Goal: Task Accomplishment & Management: Manage account settings

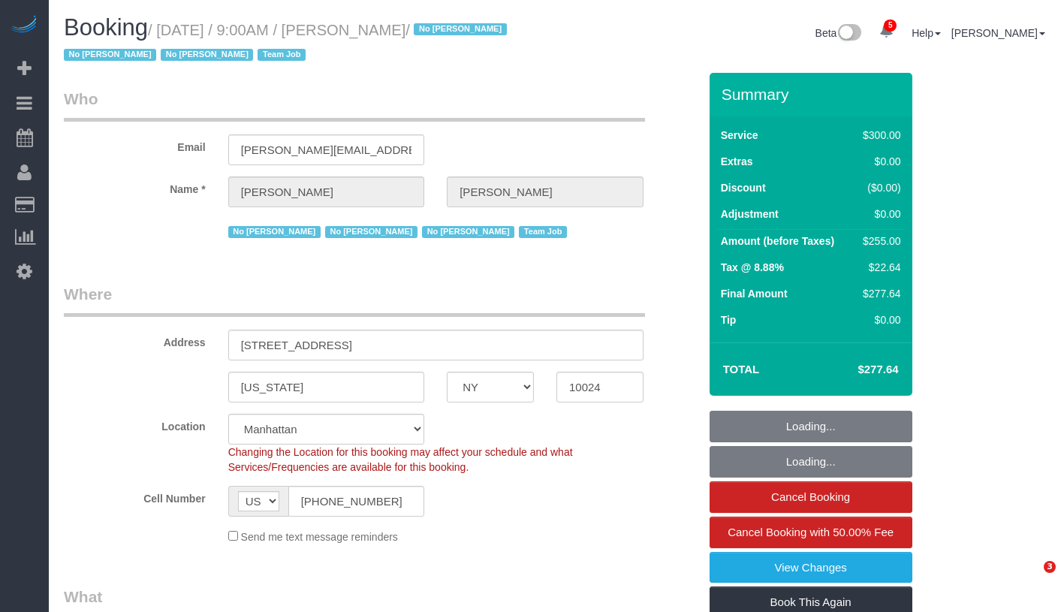
select select "NY"
select select "number:89"
select select "number:90"
select select "number:15"
select select "number:5"
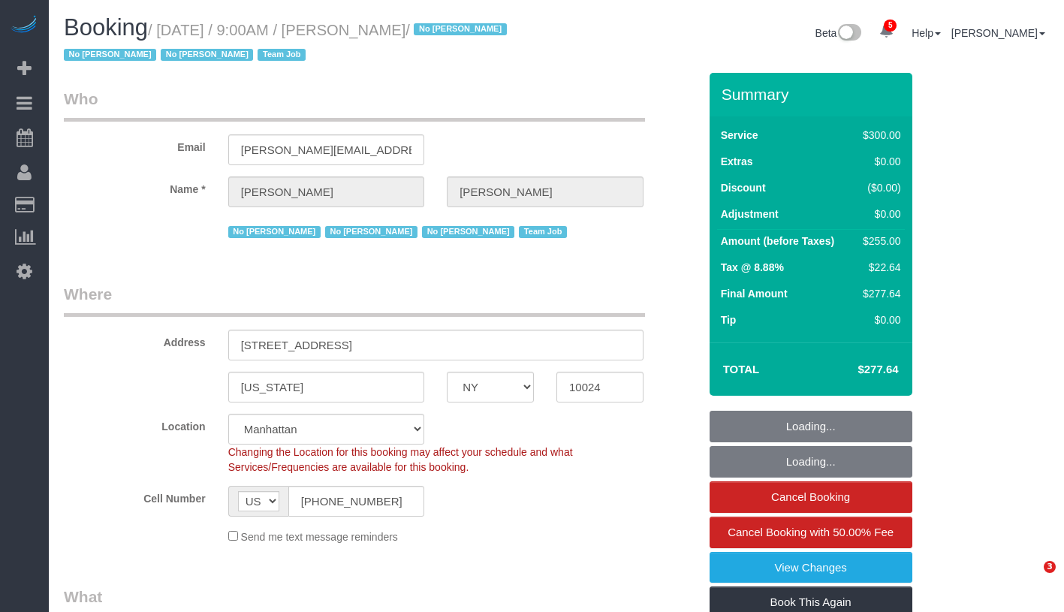
select select "number:21"
select select "spot1"
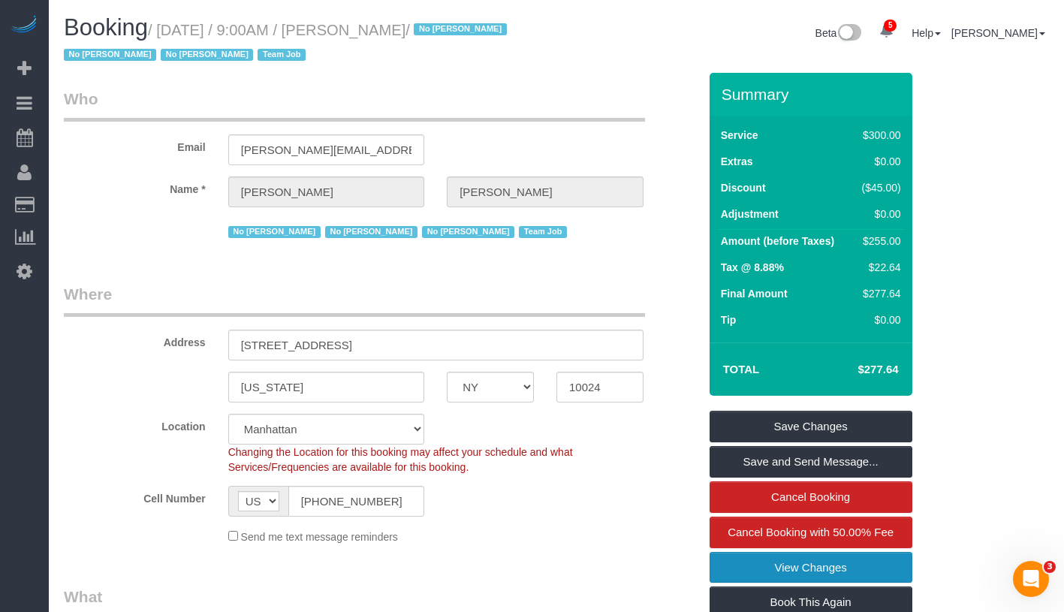
click at [858, 557] on link "View Changes" at bounding box center [811, 568] width 203 height 32
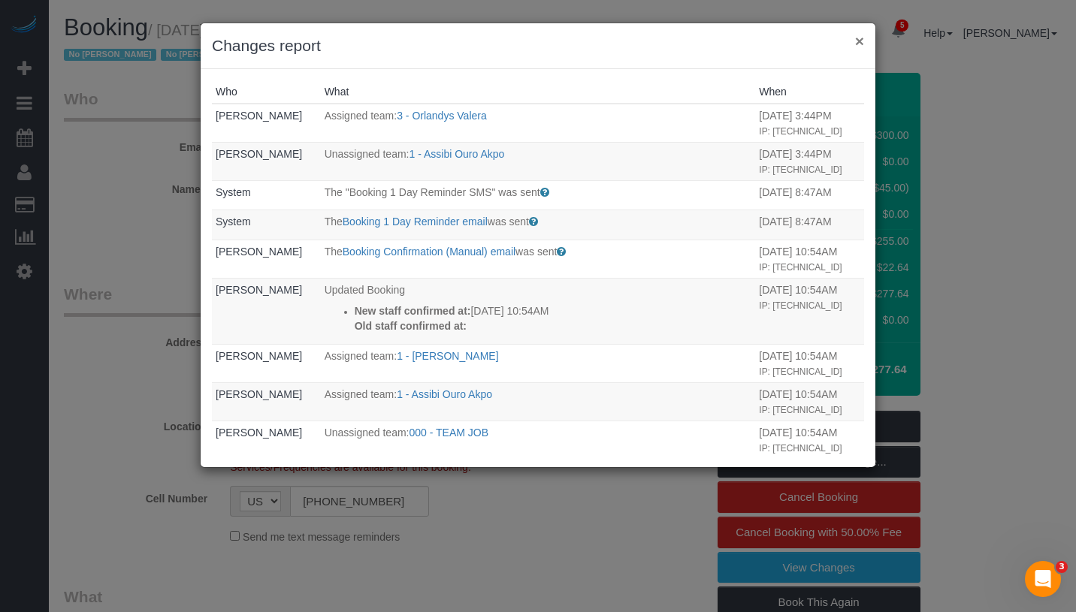
click at [858, 44] on button "×" at bounding box center [859, 41] width 9 height 16
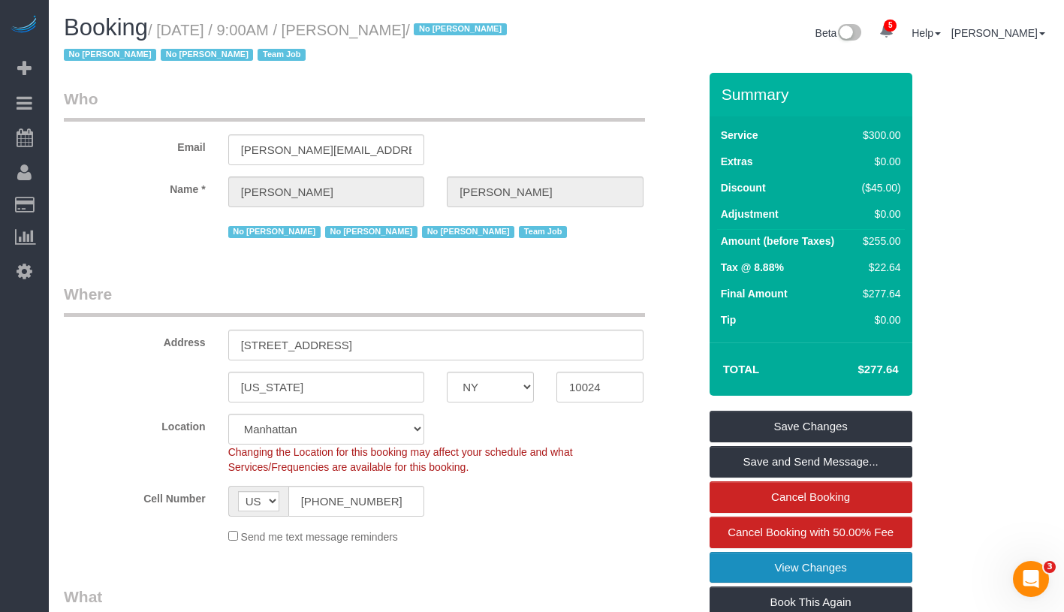
click at [856, 566] on link "View Changes" at bounding box center [811, 568] width 203 height 32
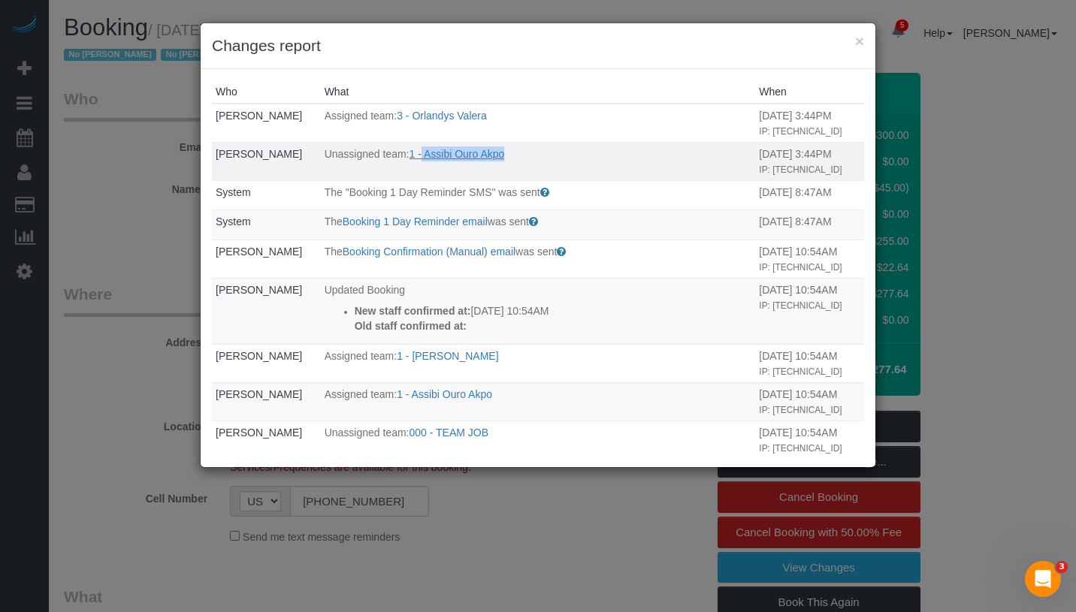
drag, startPoint x: 515, startPoint y: 158, endPoint x: 414, endPoint y: 153, distance: 101.5
click at [414, 153] on p "Unassigned team: 1 - Assibi Ouro Akpo" at bounding box center [537, 153] width 427 height 15
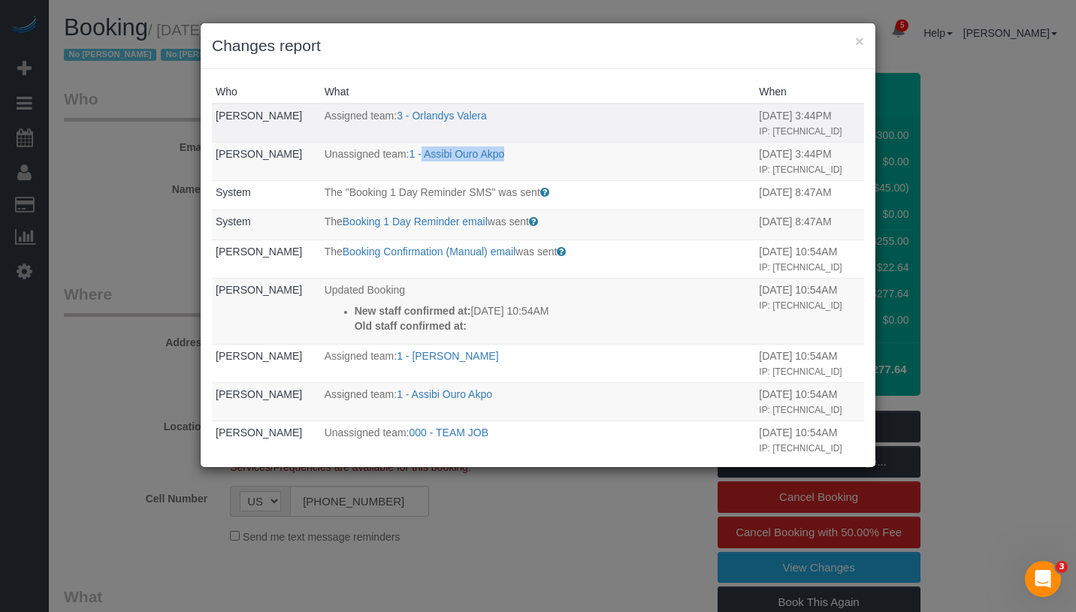
copy link "Assibi Ouro Akpo"
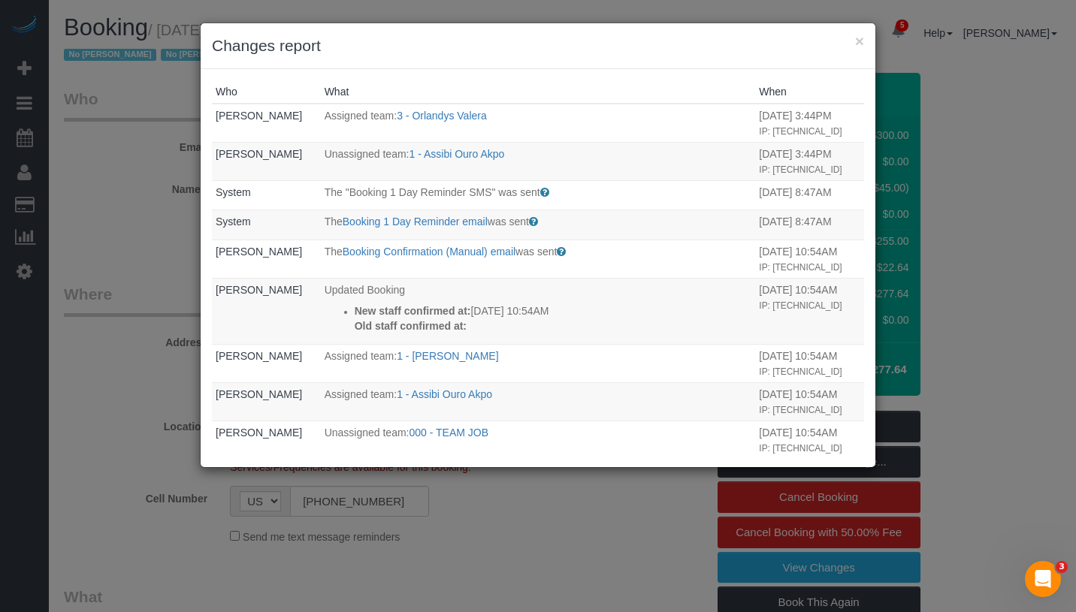
click at [853, 42] on h3 "Changes report" at bounding box center [538, 46] width 652 height 23
click at [861, 41] on button "×" at bounding box center [859, 41] width 9 height 16
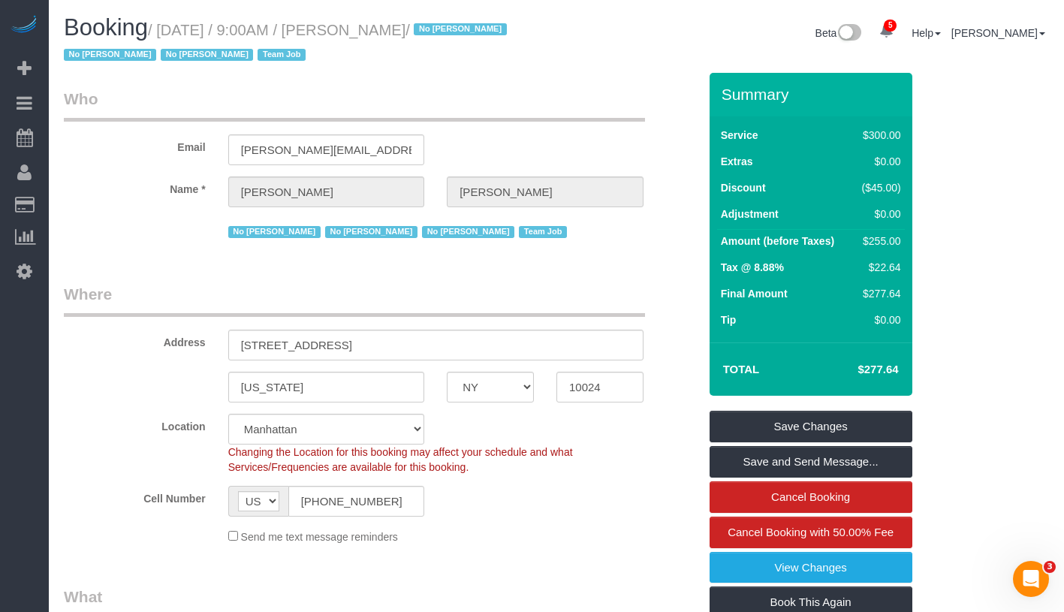
drag, startPoint x: 171, startPoint y: 32, endPoint x: 473, endPoint y: 31, distance: 301.9
click at [473, 31] on h1 "Booking / August 12, 2025 / 9:00AM / Laura Deforest / No Ashley Maldonado No Da…" at bounding box center [304, 40] width 481 height 51
copy small "August 12, 2025 / 9:00AM / Laura Deforest /"
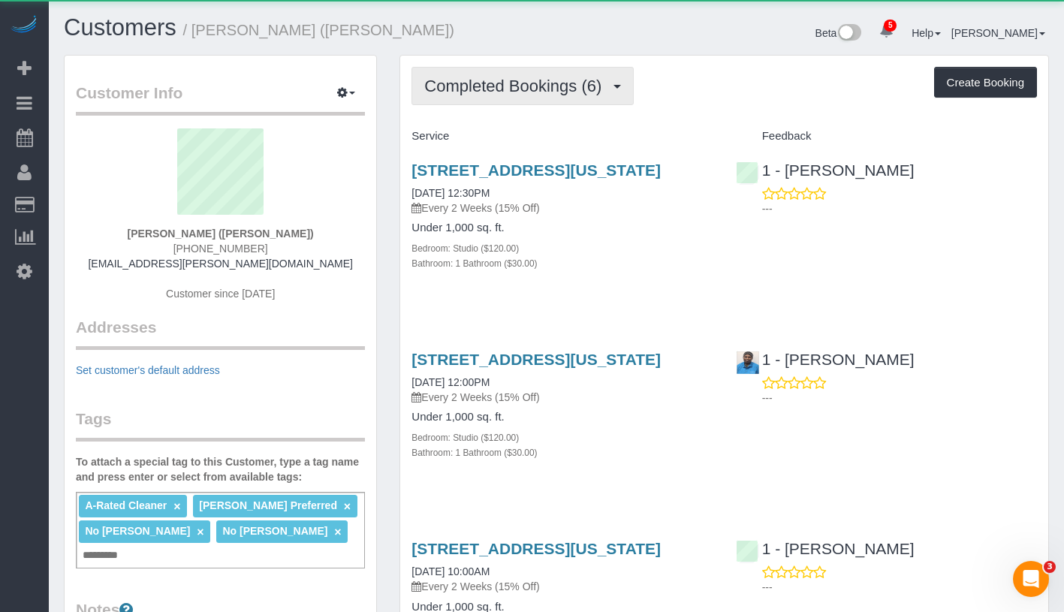
click at [517, 88] on span "Completed Bookings (6)" at bounding box center [516, 86] width 185 height 19
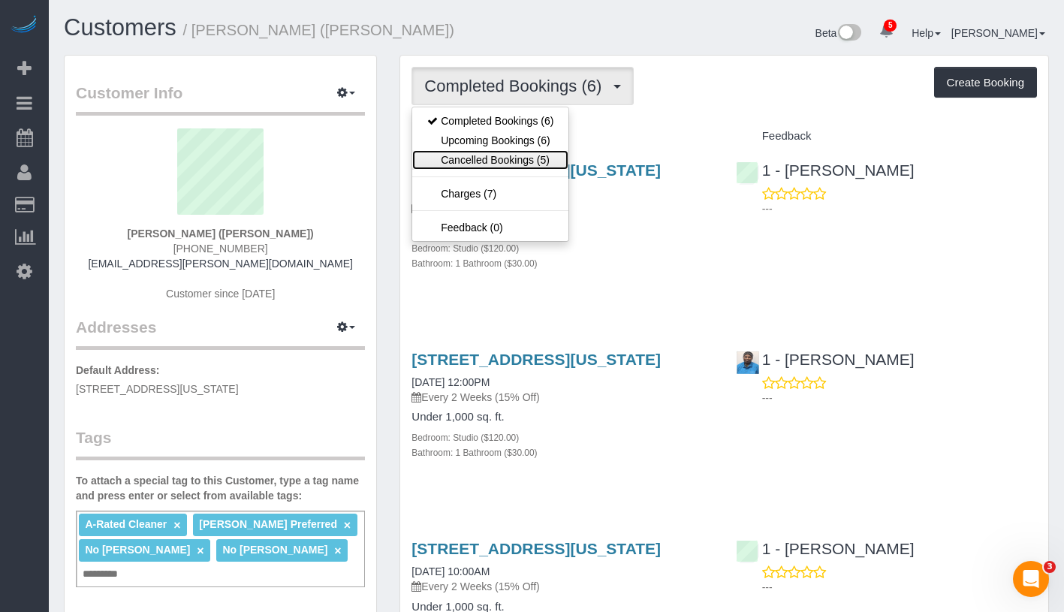
click at [511, 150] on link "Cancelled Bookings (5)" at bounding box center [490, 160] width 156 height 20
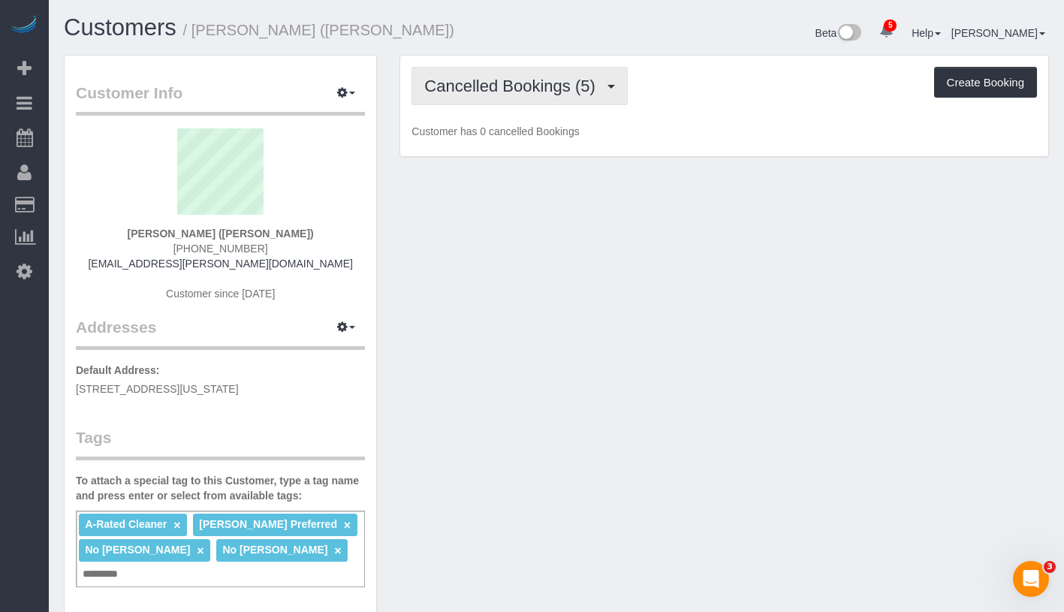
click at [551, 99] on button "Cancelled Bookings (5)" at bounding box center [520, 86] width 216 height 38
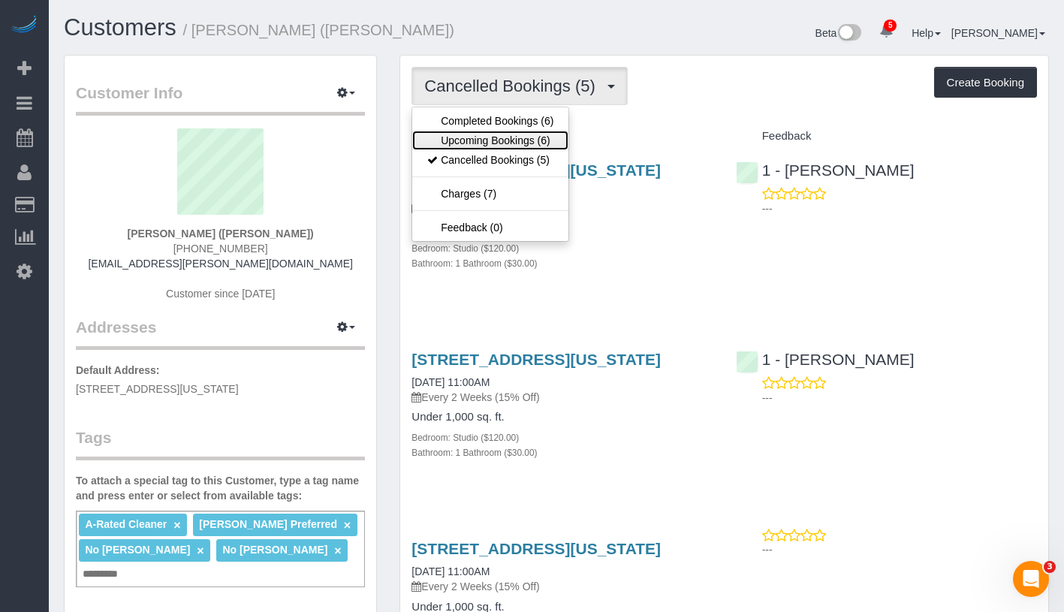
click at [530, 143] on link "Upcoming Bookings (6)" at bounding box center [490, 141] width 156 height 20
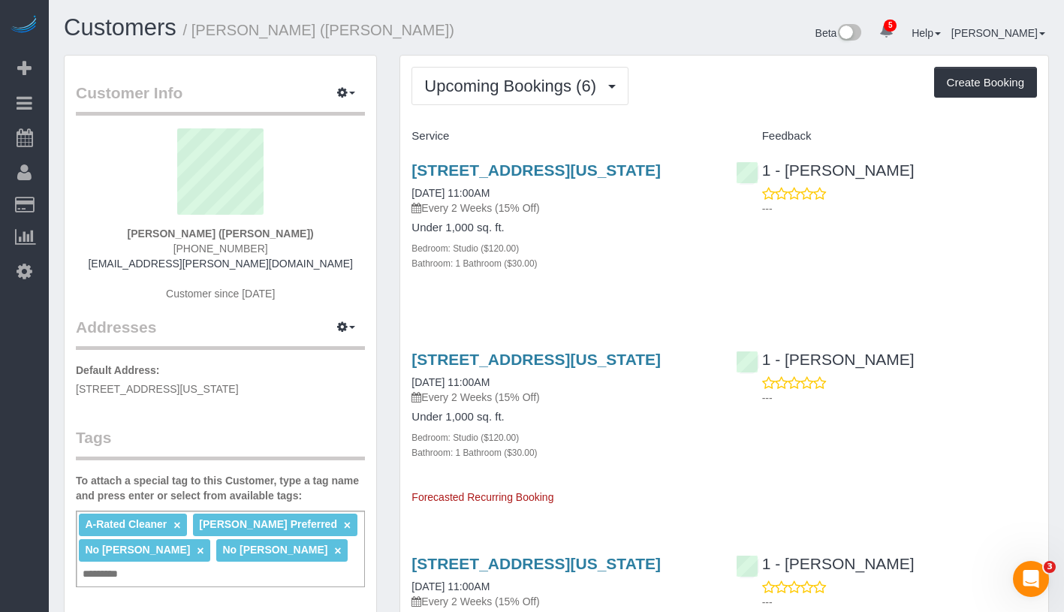
click at [498, 201] on div "140 Riverside Blvd, Apt. 1007, New York, NY 10069 08/14/2025 11:00AM Every 2 We…" at bounding box center [562, 188] width 301 height 54
click at [503, 179] on link "140 Riverside Blvd, Apt. 1007, New York, NY 10069" at bounding box center [536, 169] width 249 height 17
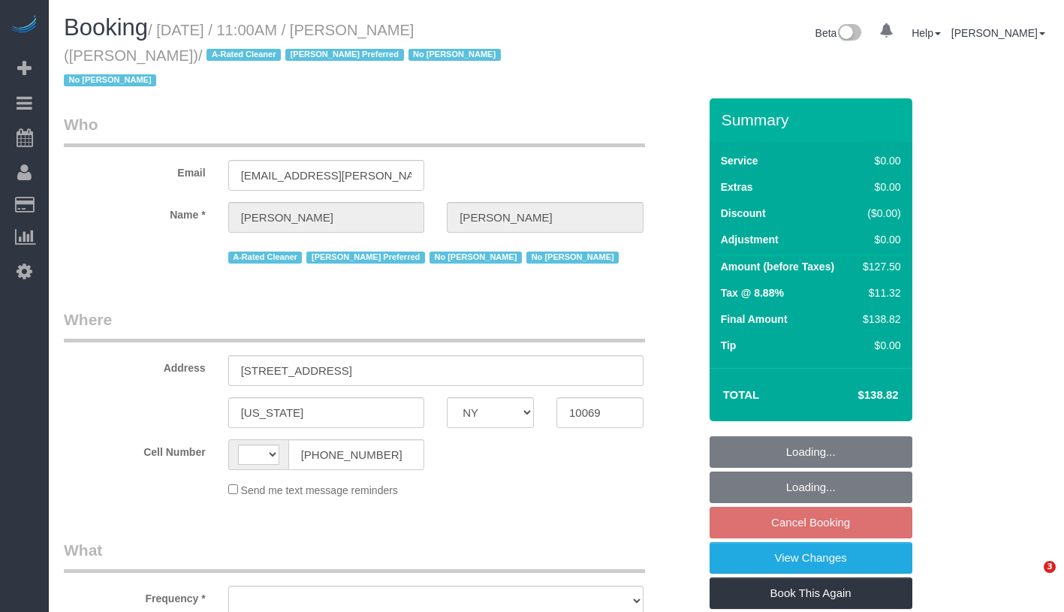
select select "NY"
select select "number:89"
select select "number:90"
select select "number:15"
select select "number:6"
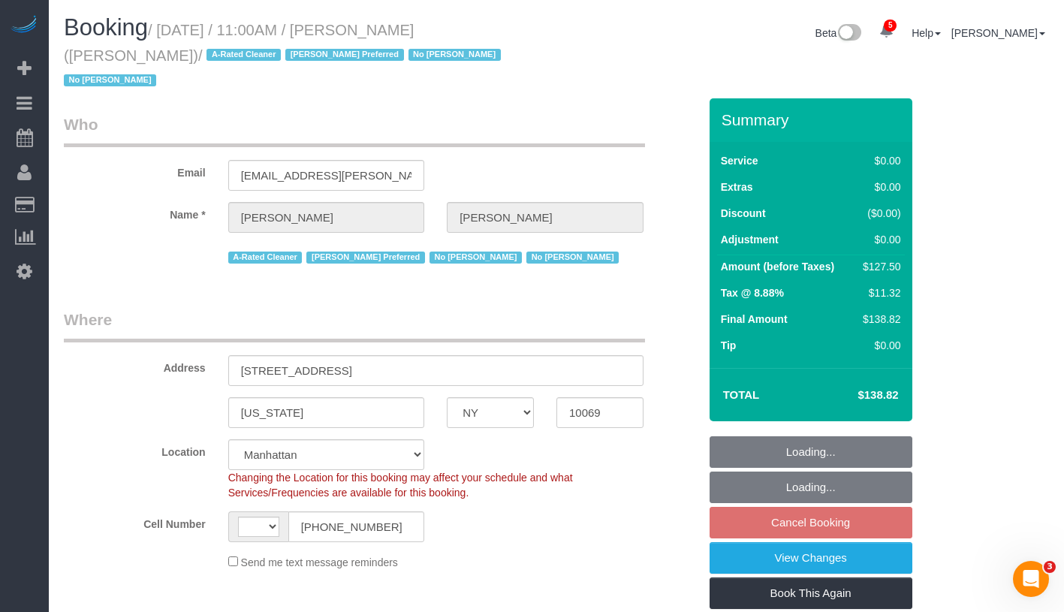
select select "string:US"
select select "object:824"
select select "string:stripe-pm_1QHTSc4VGloSiKo7S8A01OnH"
select select "object:833"
select select "spot4"
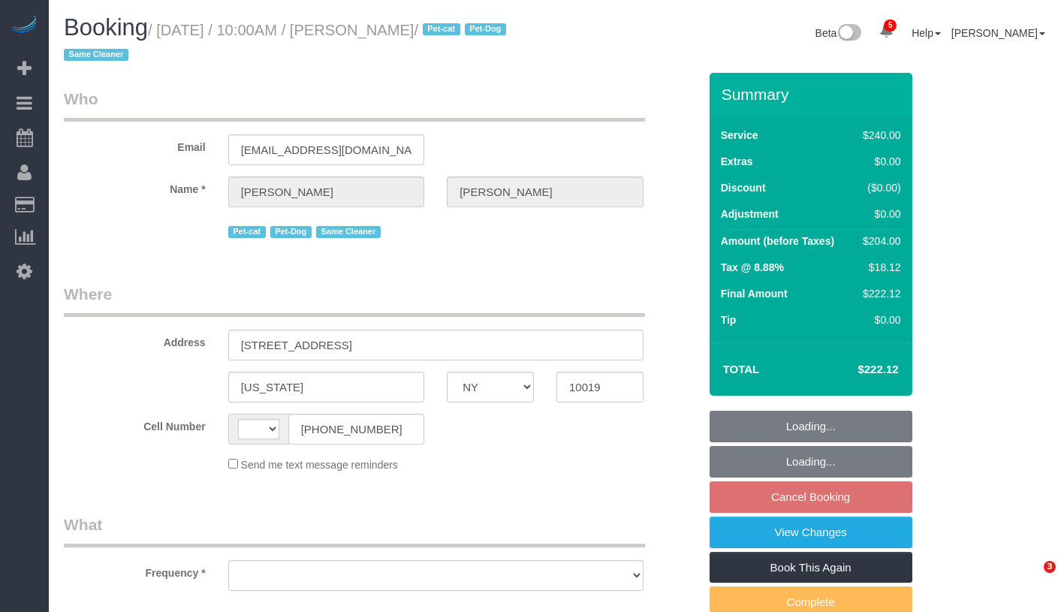
select select "NY"
select select "string:[GEOGRAPHIC_DATA]"
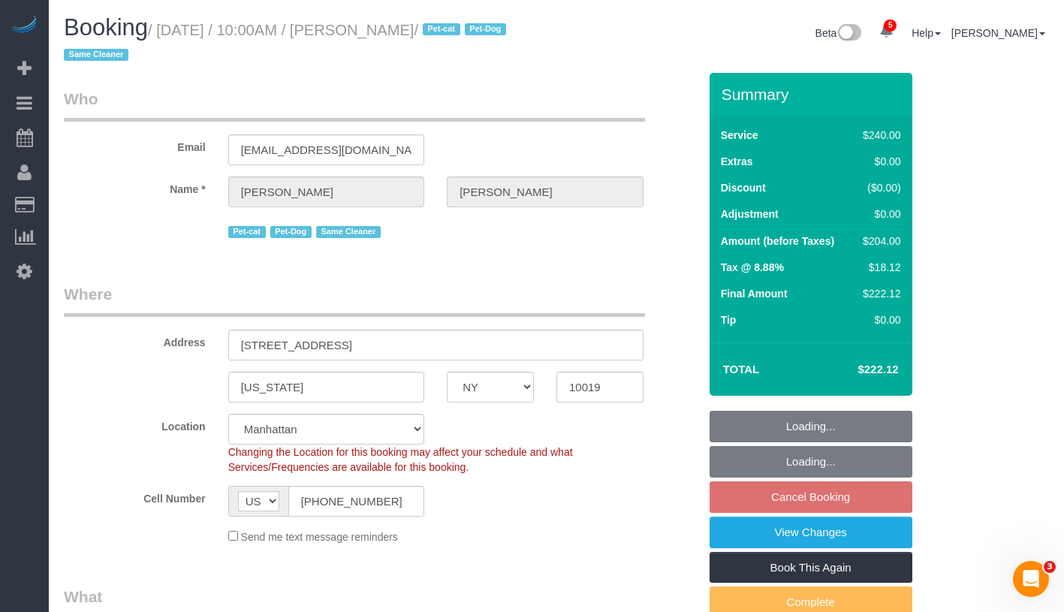
select select "string:stripe-pm_1R5XJT4VGloSiKo7R7q3IEQd"
select select "180"
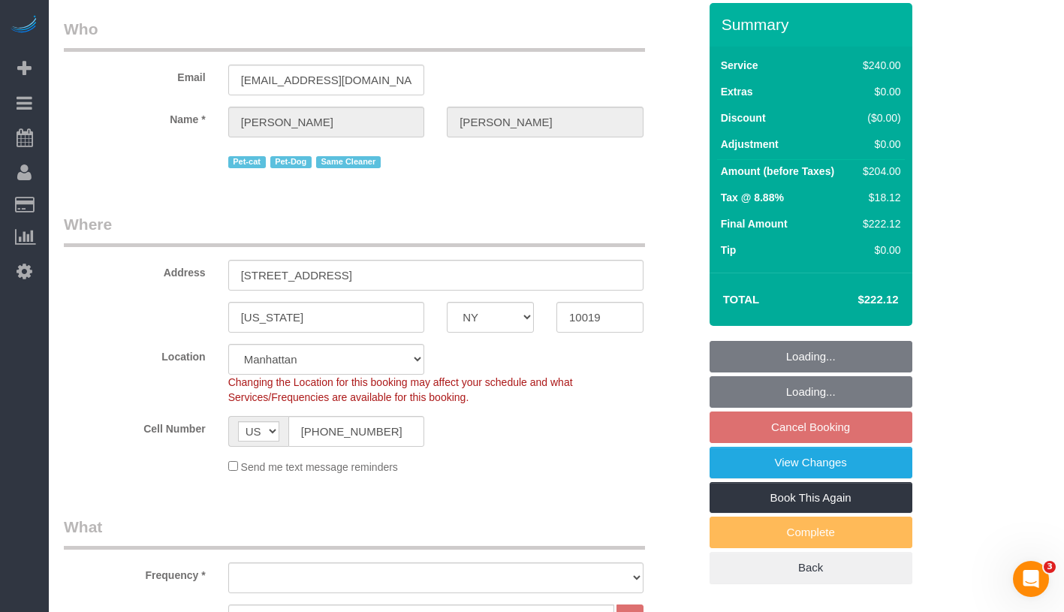
select select "object:756"
select select "spot3"
select select "number:58"
select select "number:74"
select select "number:13"
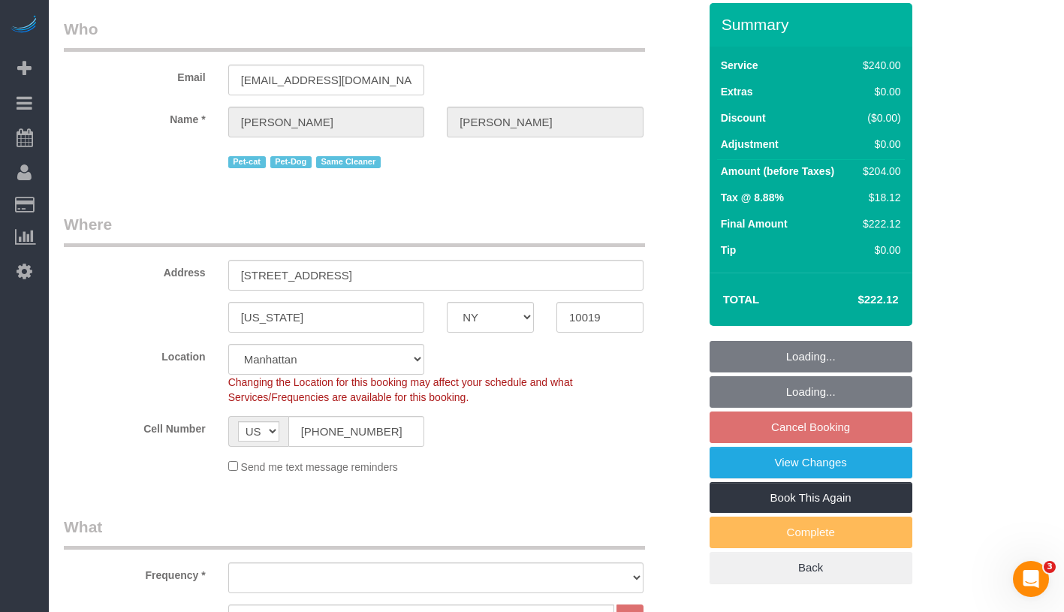
select select "number:5"
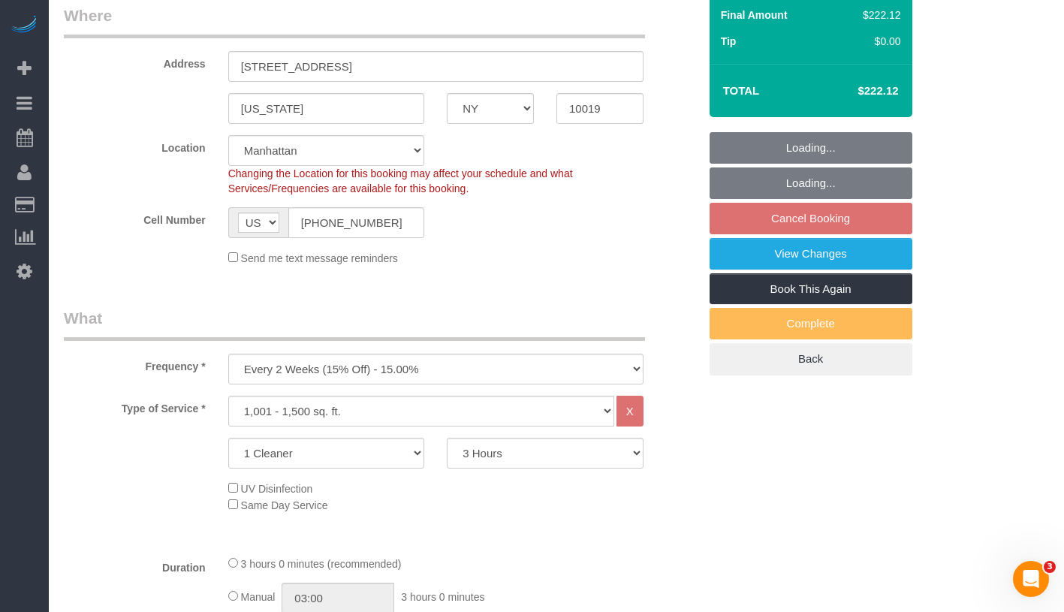
select select "object:1333"
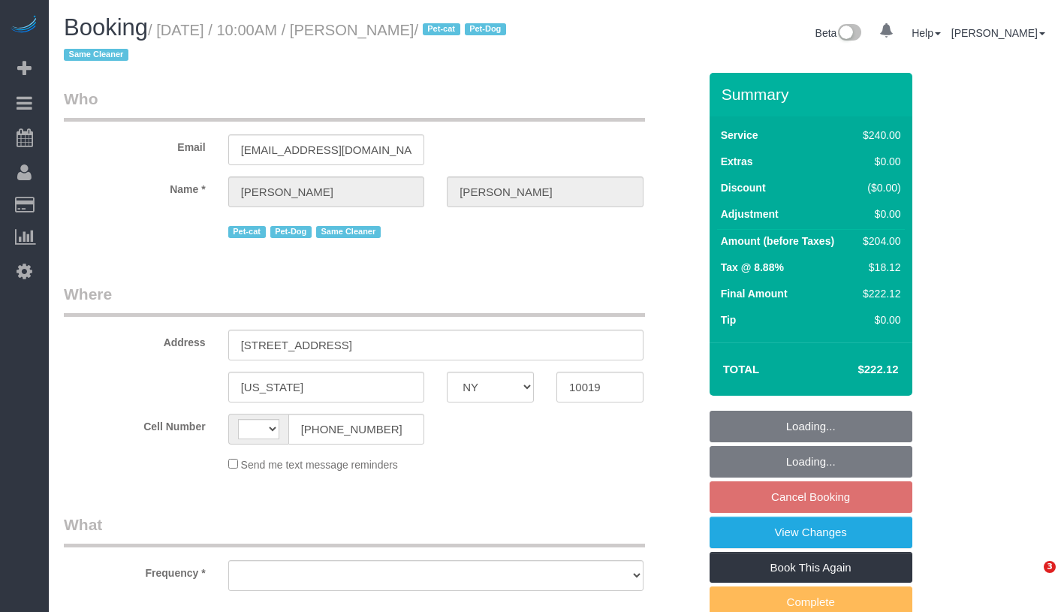
select select "NY"
select select "string:[GEOGRAPHIC_DATA]"
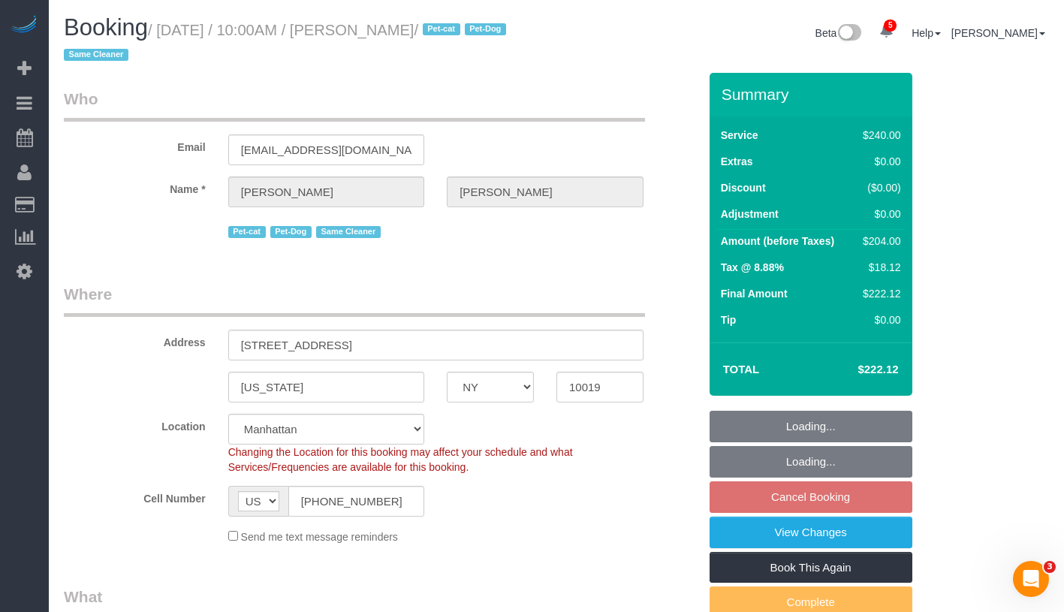
select select "object:679"
select select "string:stripe-pm_1R5XJT4VGloSiKo7R7q3IEQd"
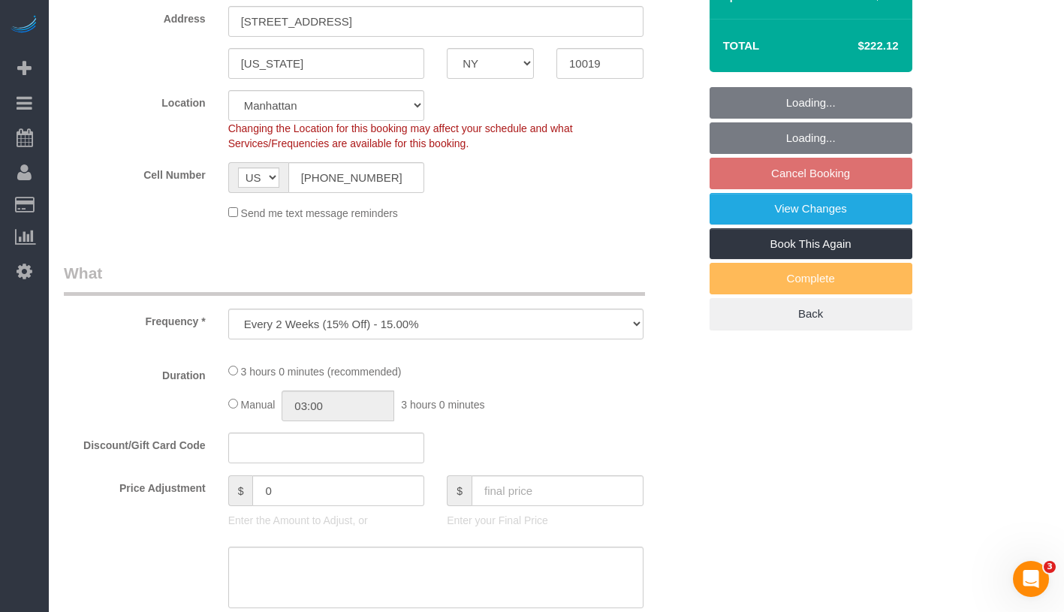
select select "spot3"
select select "number:58"
select select "number:74"
select select "number:13"
select select "number:5"
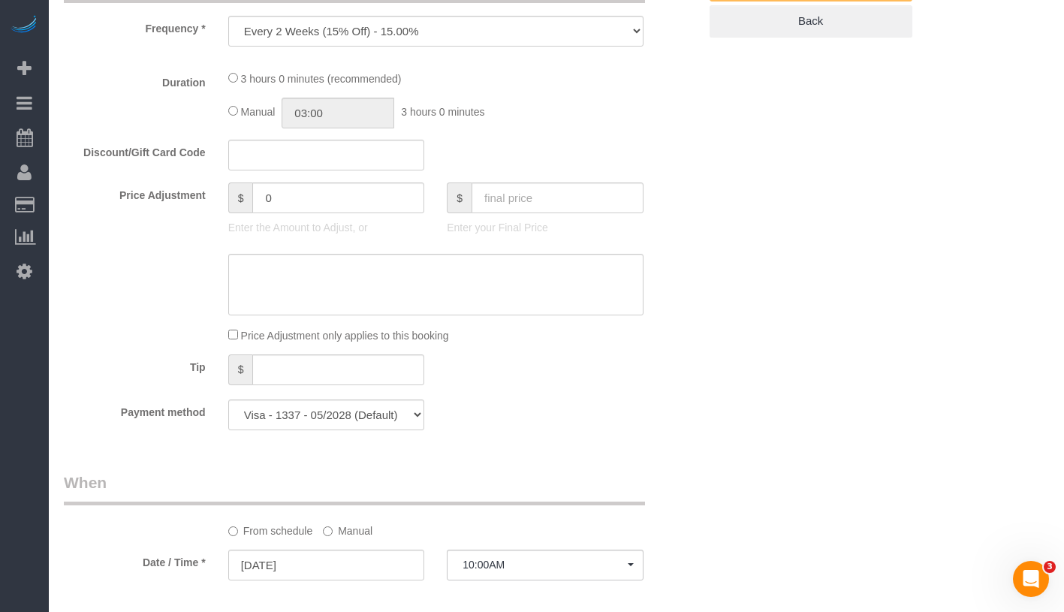
select select "180"
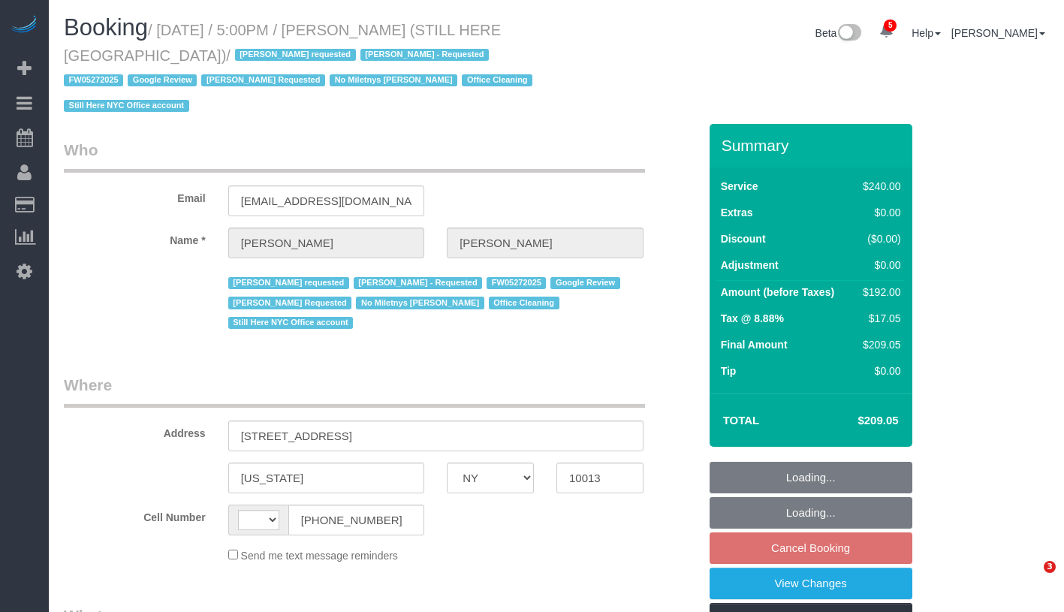
select select "NY"
select select "string:[GEOGRAPHIC_DATA]"
select select "number:89"
select select "number:90"
select select "number:15"
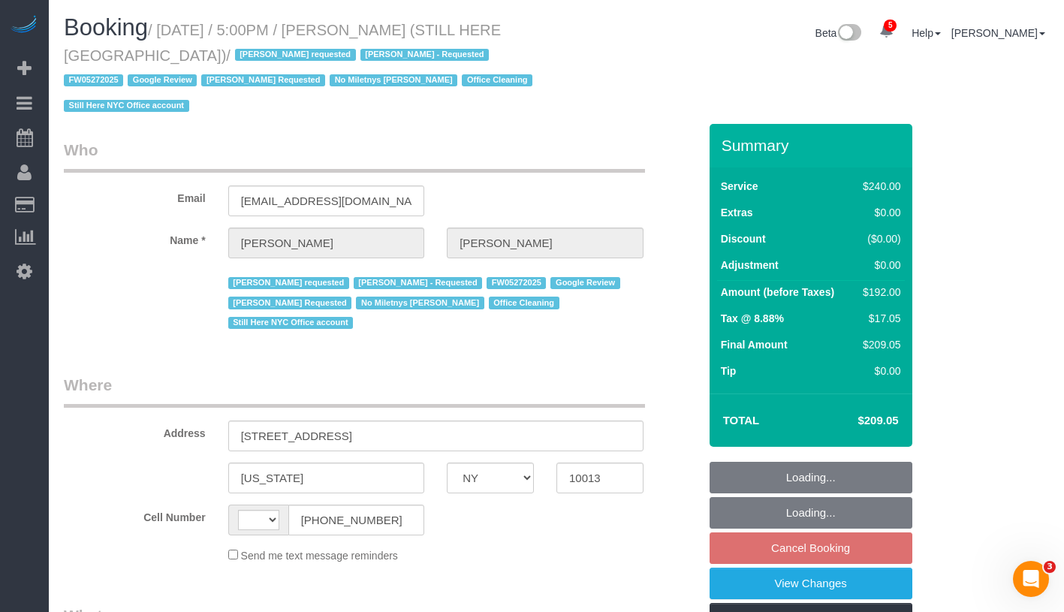
select select "number:5"
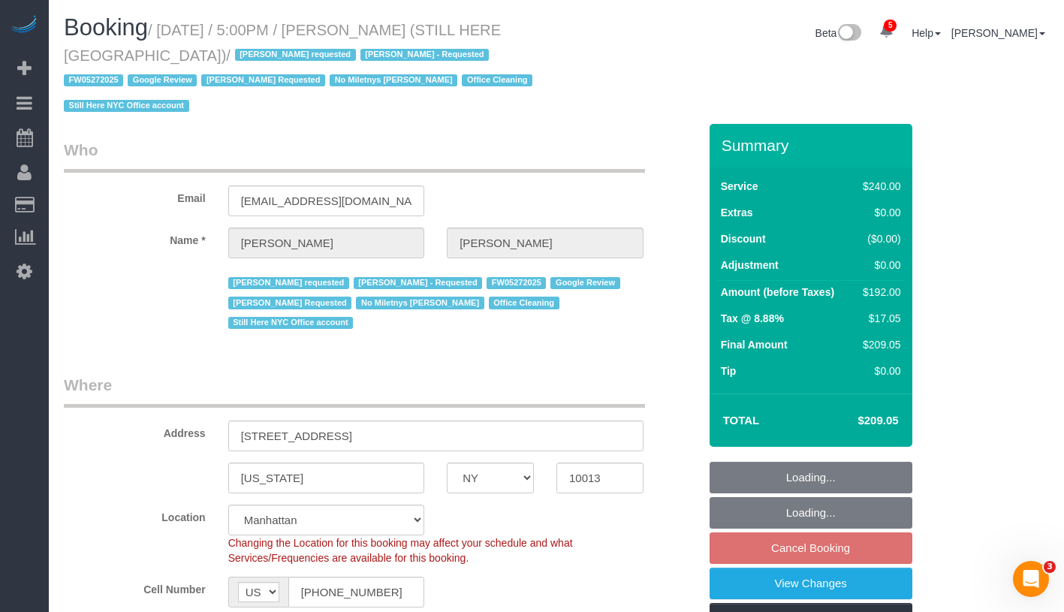
select select "string:stripe-pm_1QY8Py4VGloSiKo7kVLuacfg"
select select "object:844"
select select "spot10"
select select "object:1404"
select select "180"
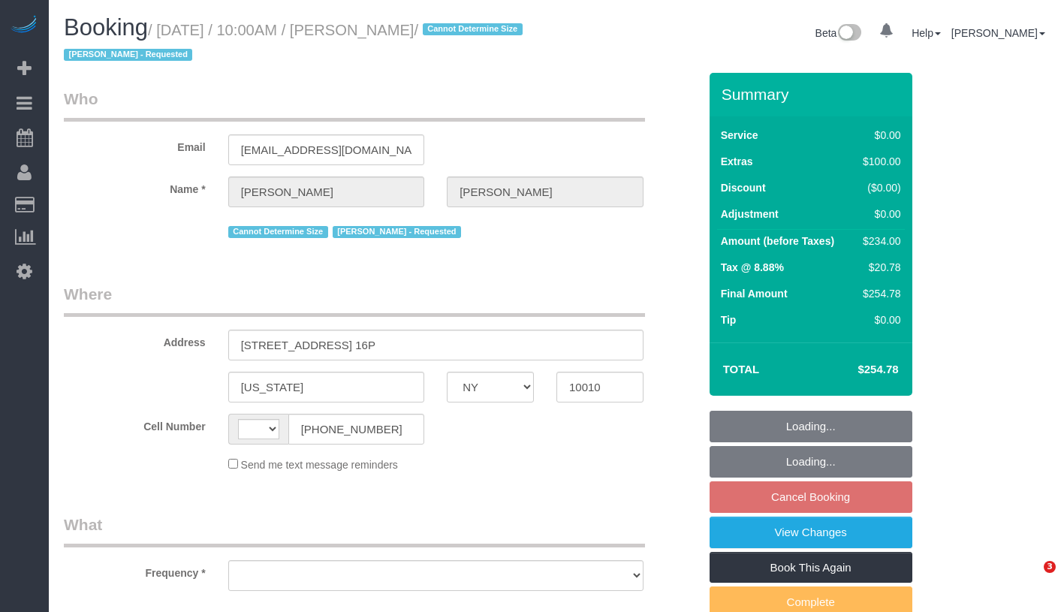
select select "NY"
select select "string:[GEOGRAPHIC_DATA]"
select select "number:58"
select select "number:71"
select select "number:15"
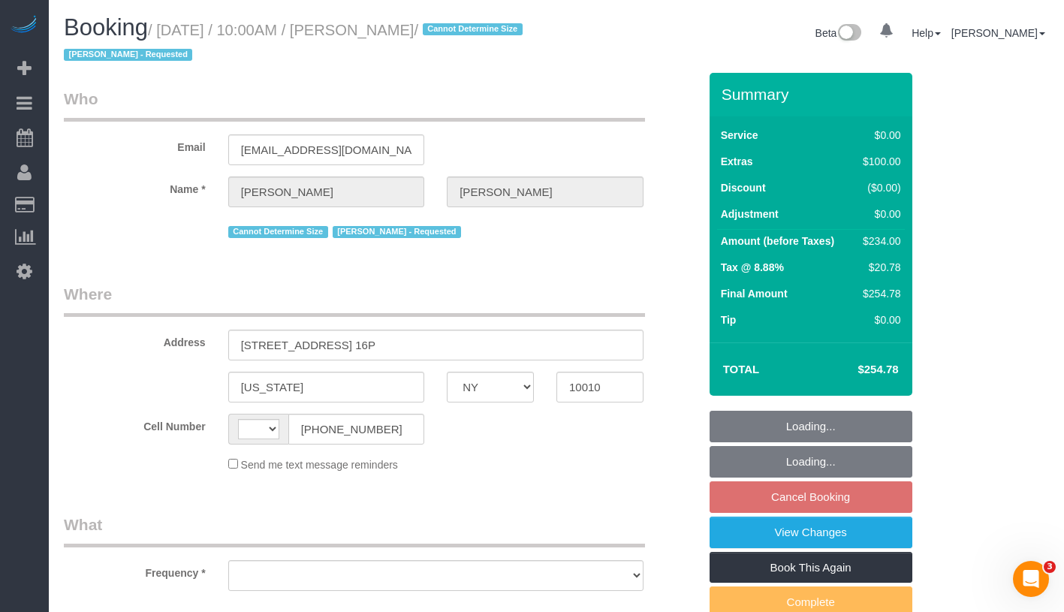
select select "number:5"
select select "object:923"
select select "string:stripe-pm_1RZaBJ4VGloSiKo7oUOBDHw5"
select select "1"
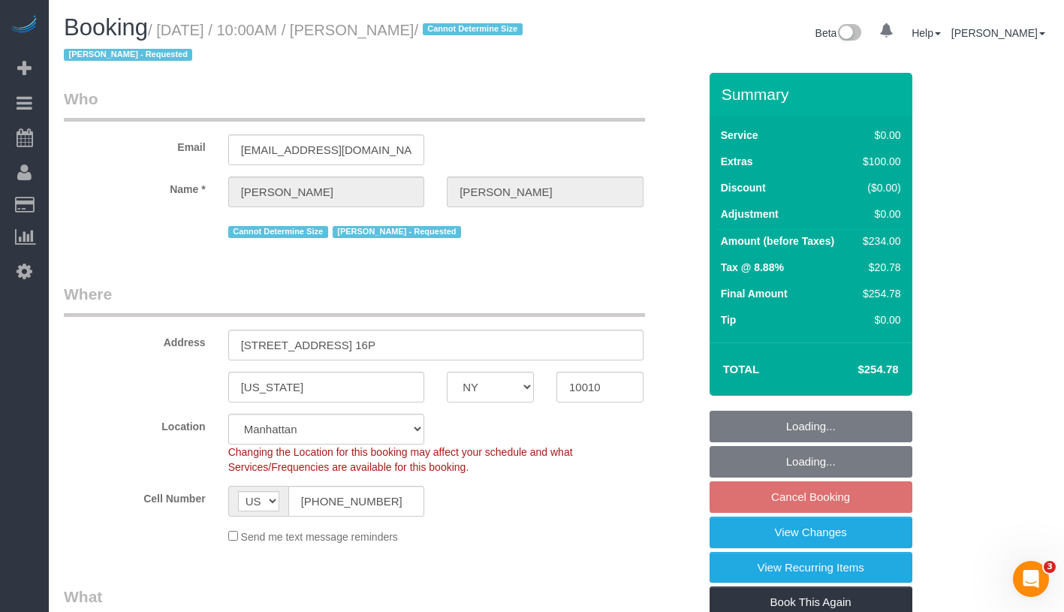
select select "spot3"
select select "object:1356"
select select "1"
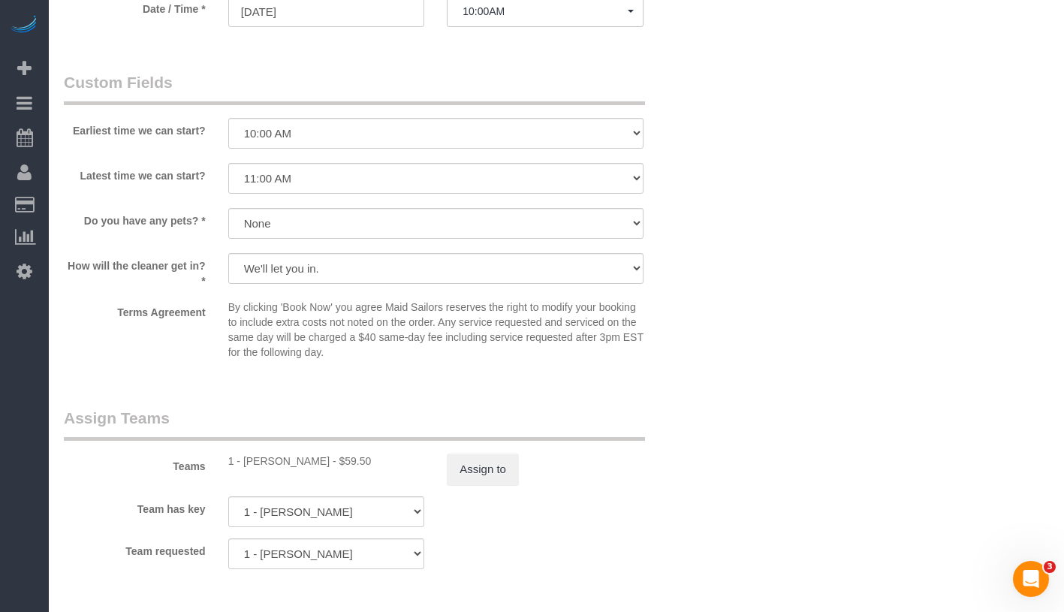
scroll to position [1673, 0]
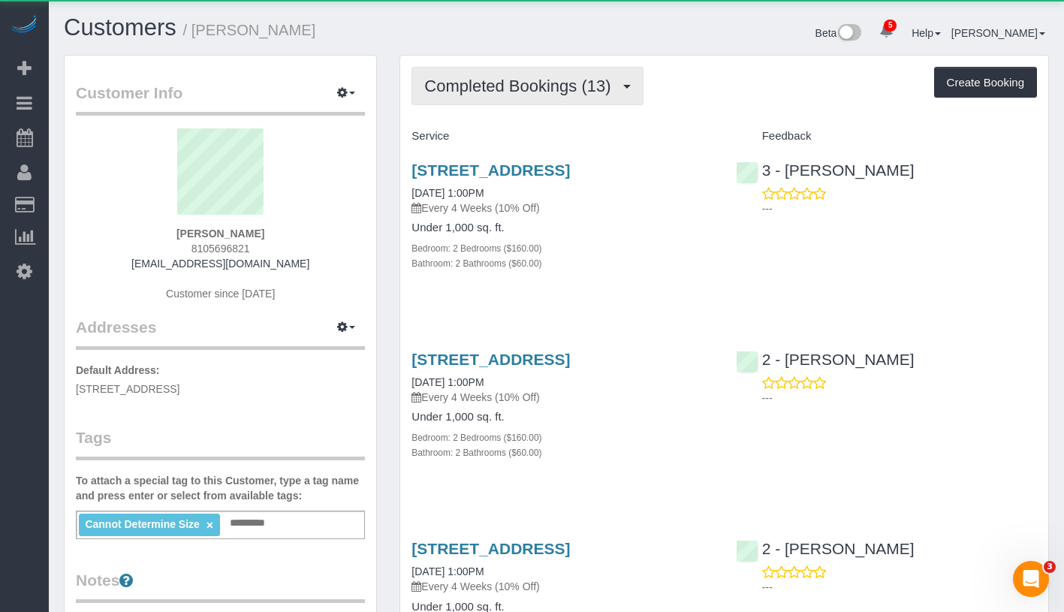
click at [505, 98] on button "Completed Bookings (13)" at bounding box center [527, 86] width 231 height 38
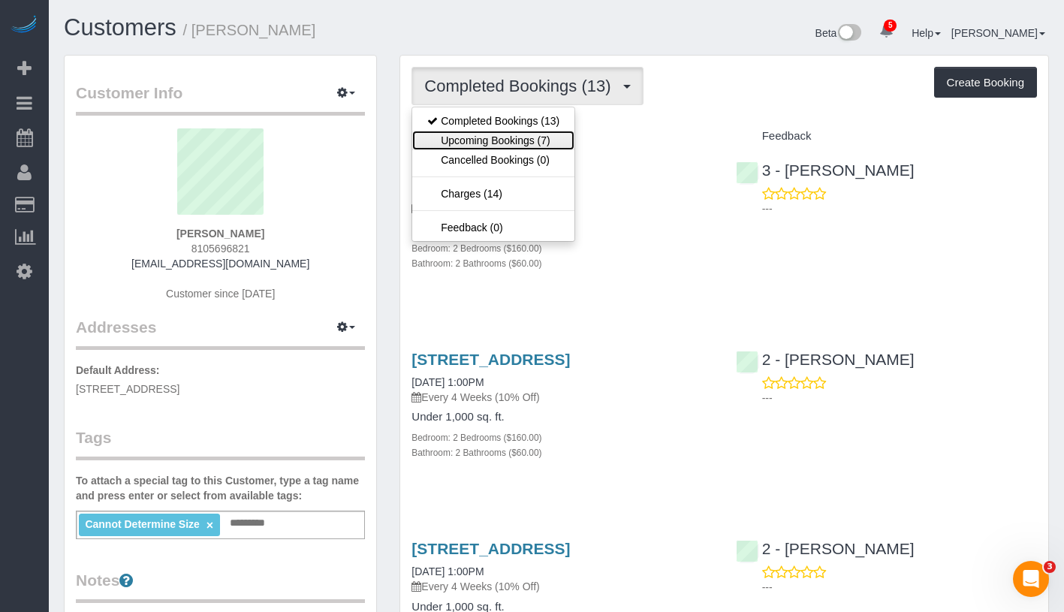
click at [510, 140] on link "Upcoming Bookings (7)" at bounding box center [493, 141] width 162 height 20
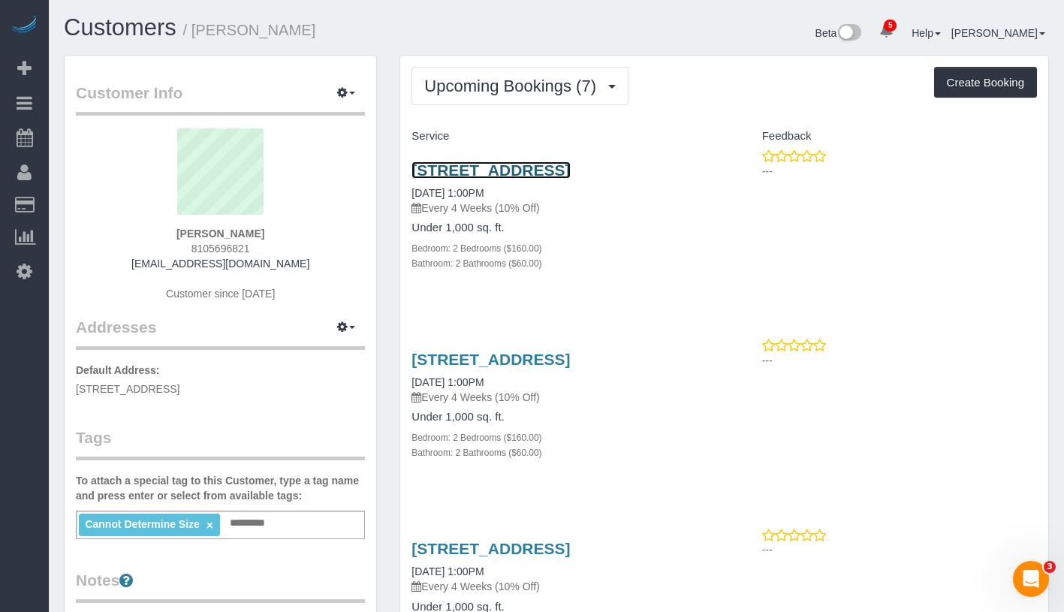
click at [569, 169] on link "325 Kent Ave, S1400, Brooklyn, NY 11249" at bounding box center [491, 169] width 158 height 17
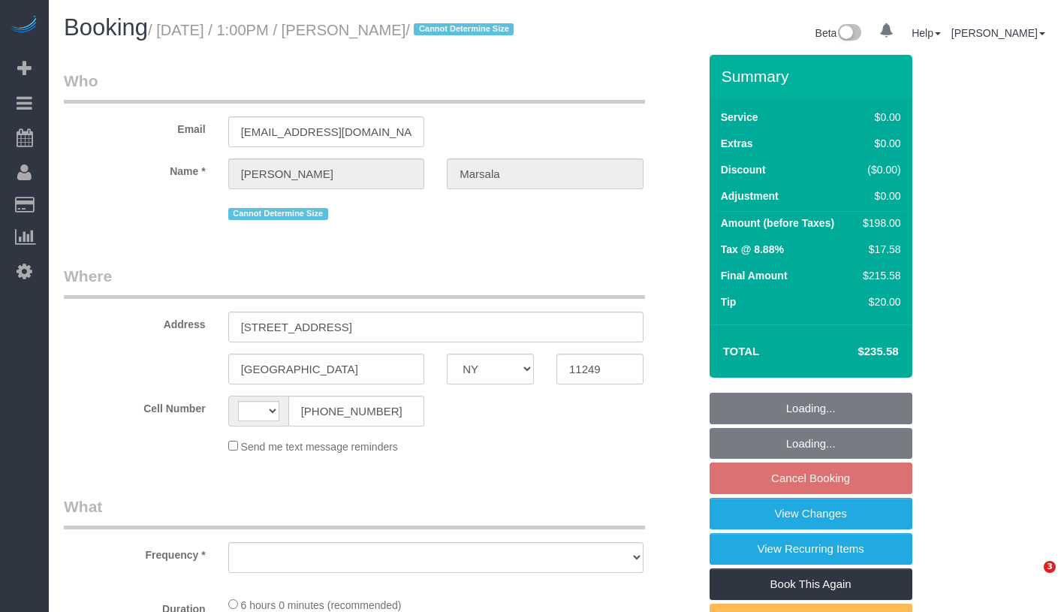
select select "NY"
select select "object:414"
select select "number:60"
select select "number:73"
select select "number:15"
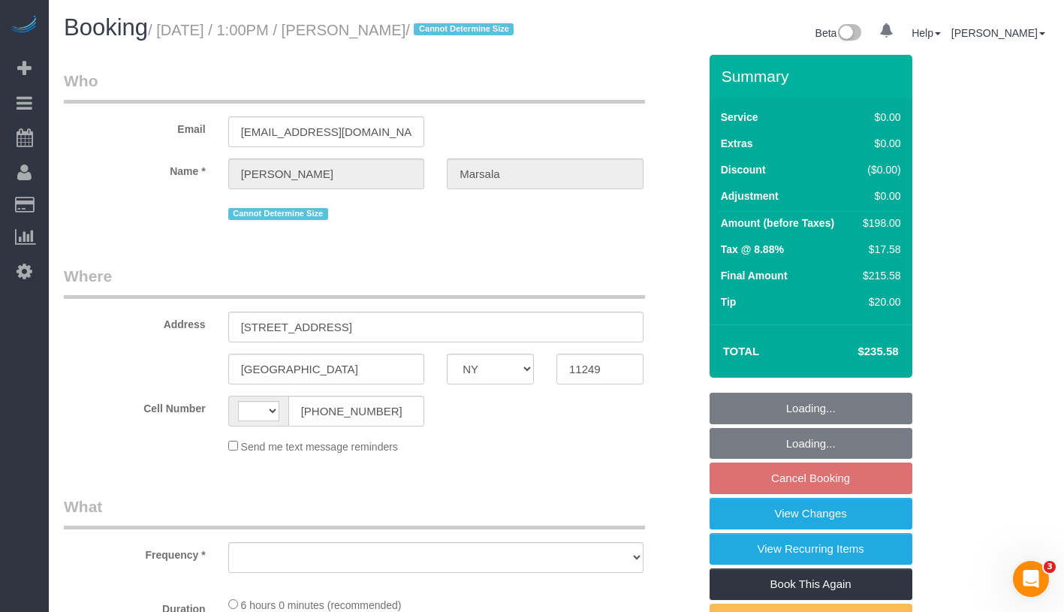
select select "number:5"
select select "string:[GEOGRAPHIC_DATA]"
select select "string:stripe-pm_1PanpT4VGloSiKo73mwQyRPJ"
select select "2"
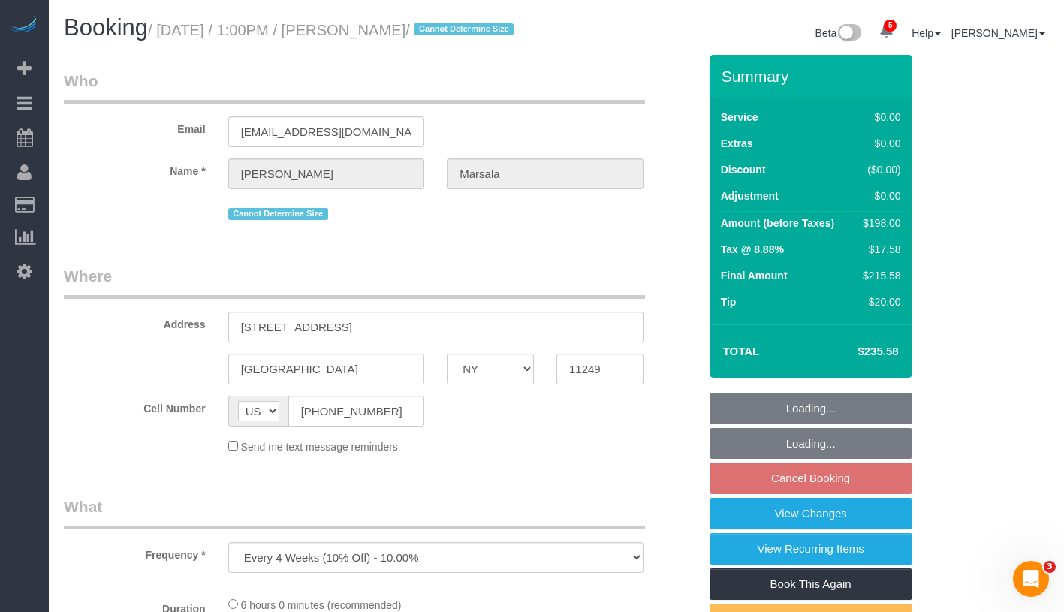
select select "spot6"
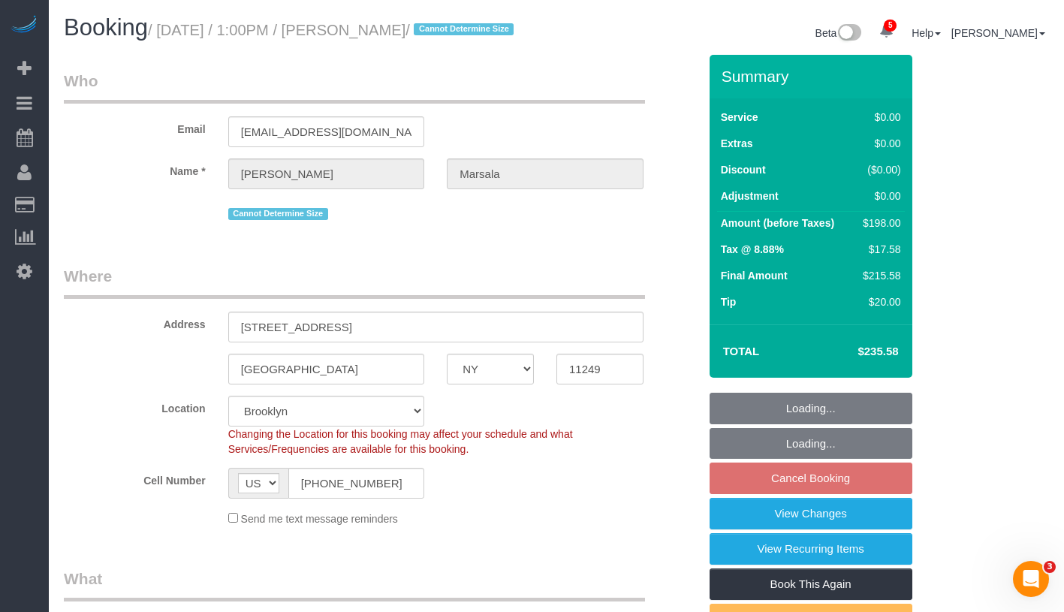
select select "object:920"
select select "2"
click at [867, 530] on link "View Changes" at bounding box center [811, 514] width 203 height 32
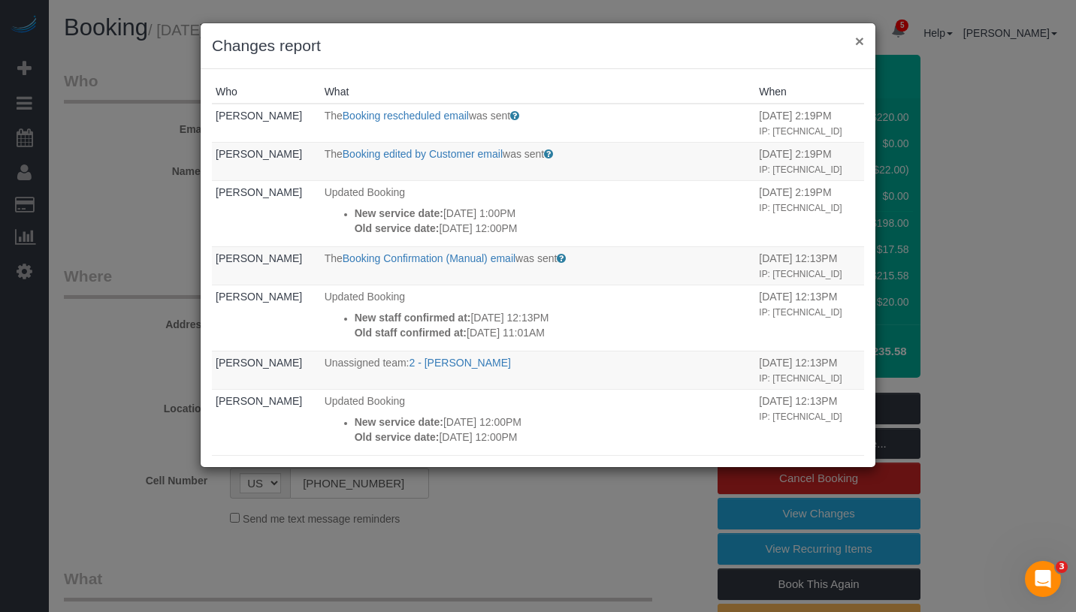
click at [855, 42] on button "×" at bounding box center [859, 41] width 9 height 16
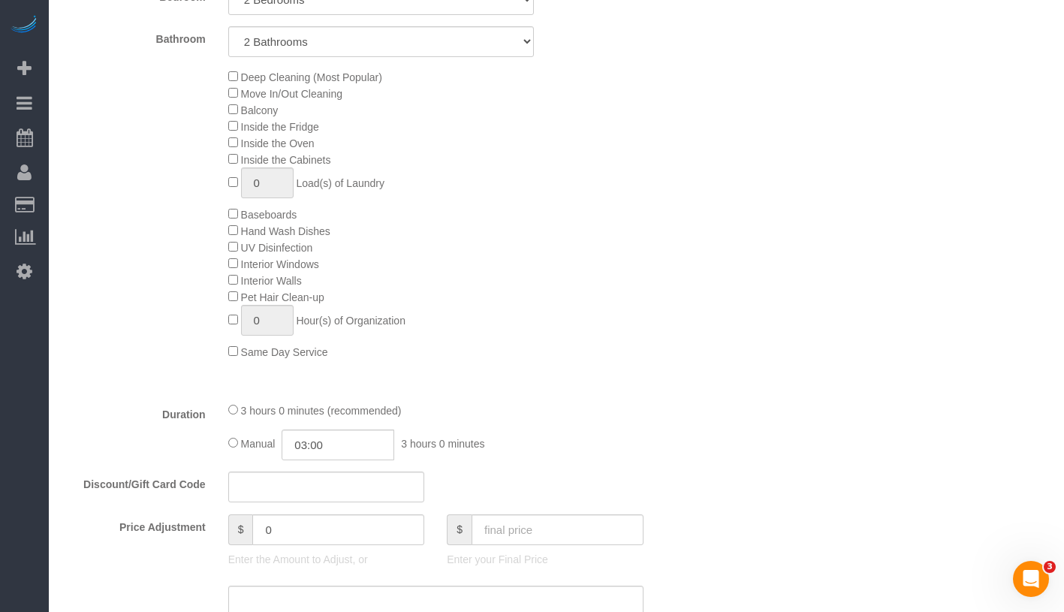
scroll to position [236, 0]
